Goal: Contribute content: Add original content to the website for others to see

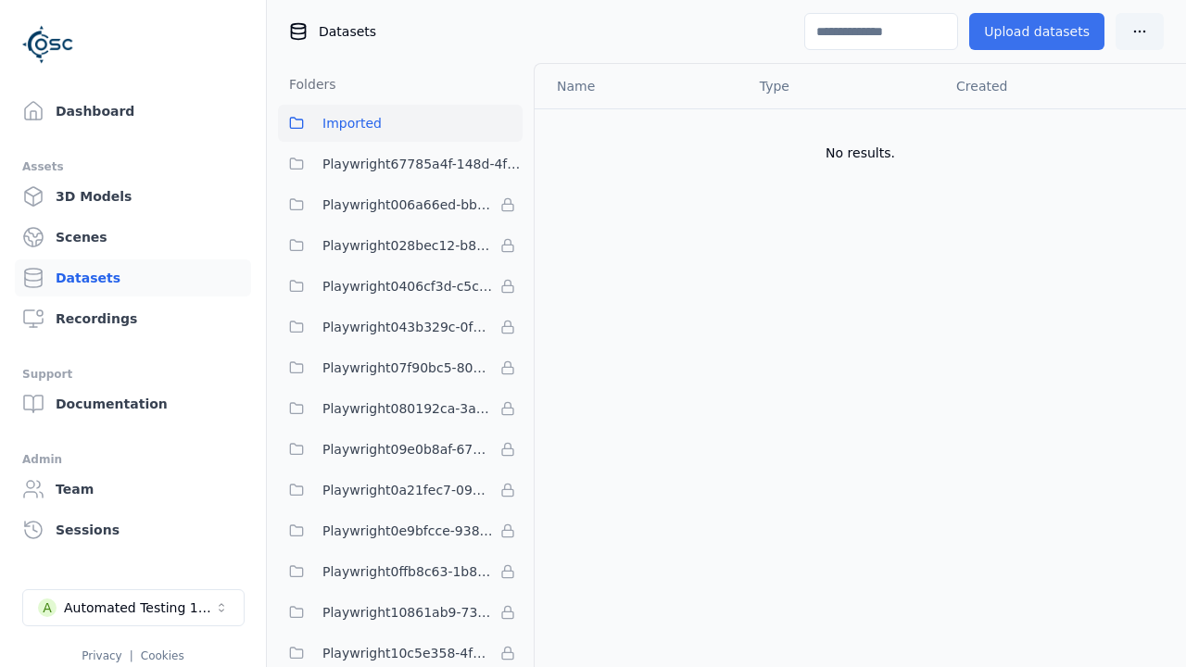
click at [1041, 31] on button "Upload datasets" at bounding box center [1036, 31] width 135 height 37
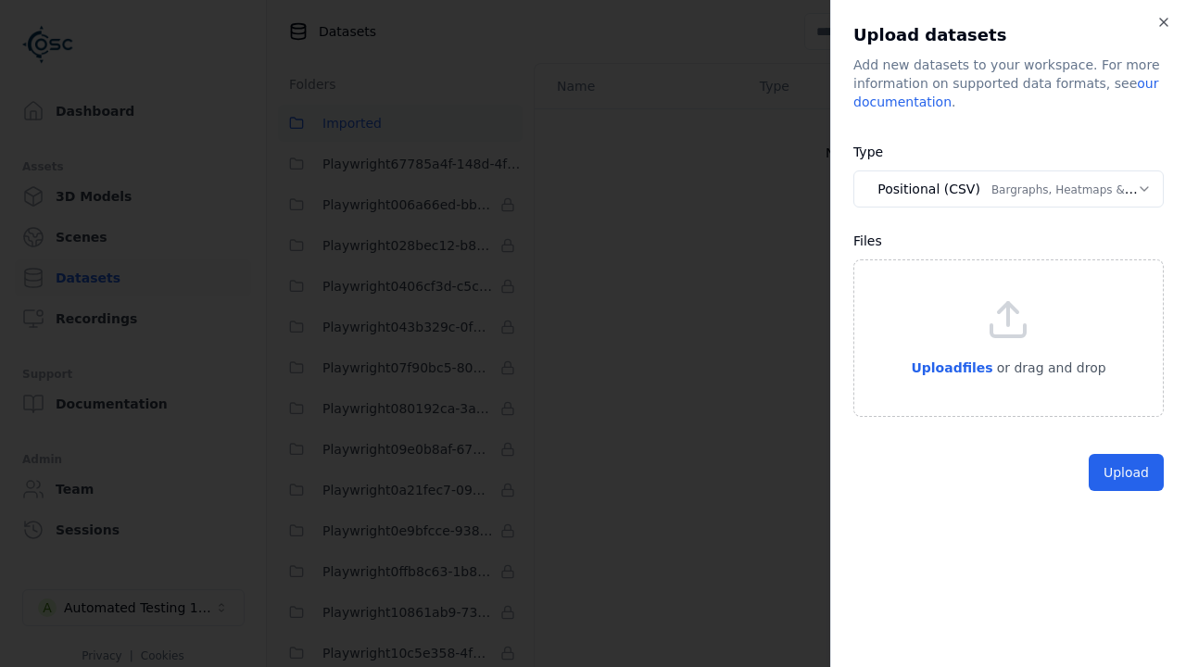
click at [1008, 189] on button "Positional (CSV) Bargraphs, Heatmaps & Pins" at bounding box center [1008, 188] width 310 height 37
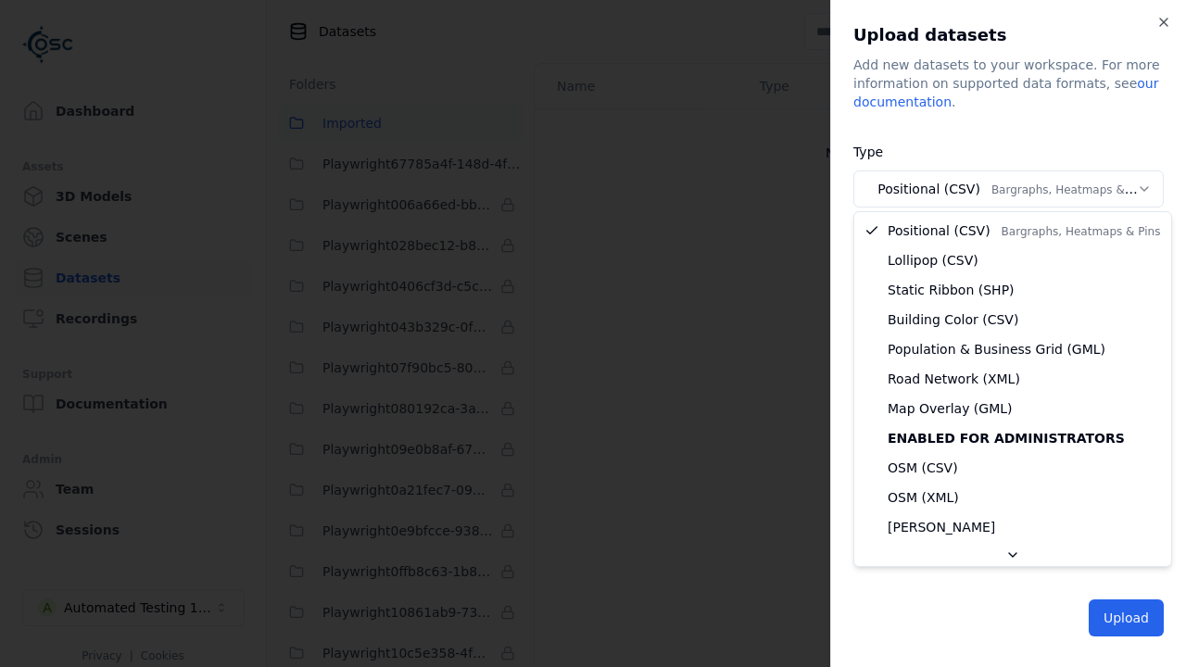
select select "*****"
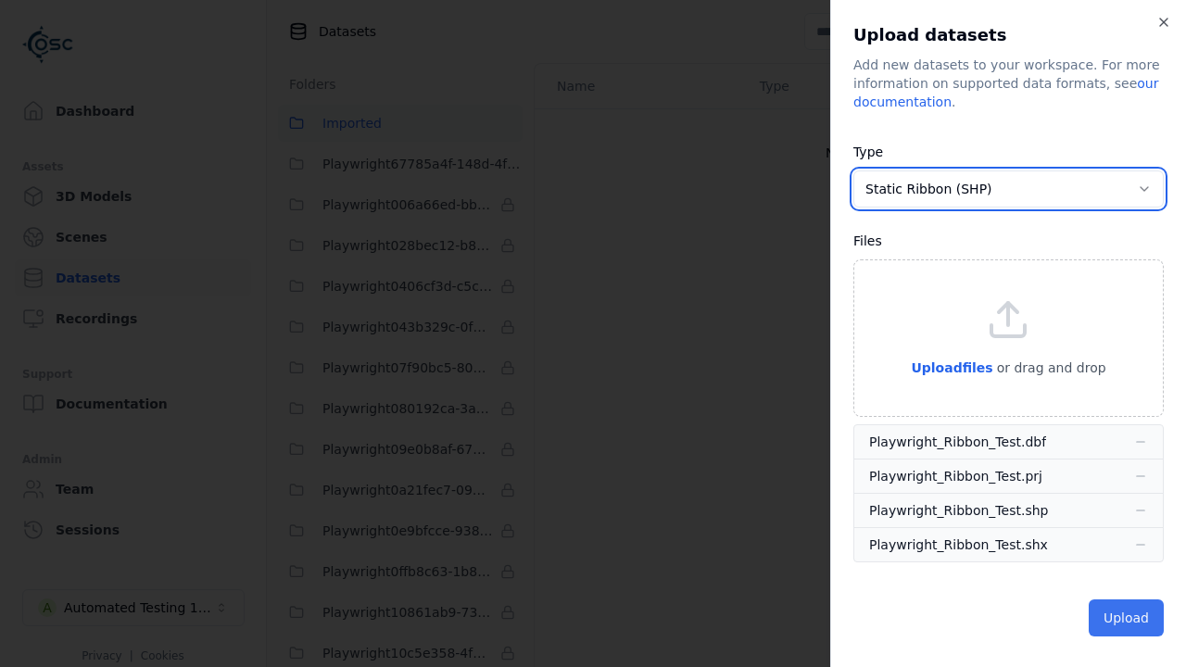
click at [1127, 616] on button "Upload" at bounding box center [1125, 617] width 75 height 37
